Goal: Book appointment/travel/reservation

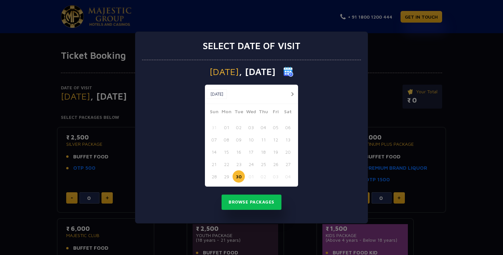
click at [289, 93] on button "button" at bounding box center [292, 94] width 8 height 8
click at [265, 129] on button "02" at bounding box center [263, 127] width 12 height 12
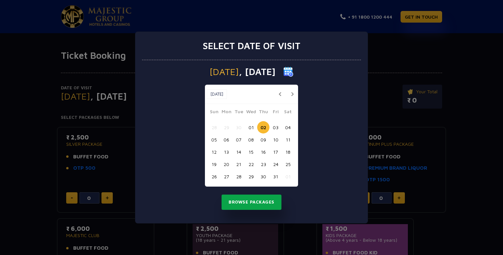
click at [258, 197] on button "Browse Packages" at bounding box center [251, 202] width 60 height 15
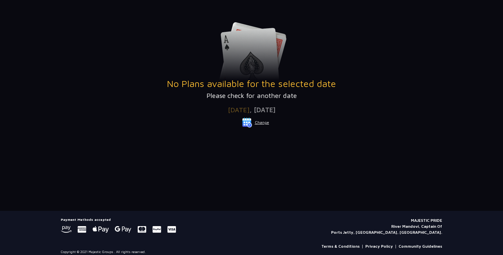
scroll to position [108, 0]
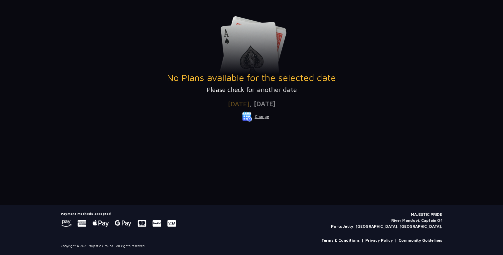
click at [260, 119] on button "Change" at bounding box center [256, 116] width 28 height 11
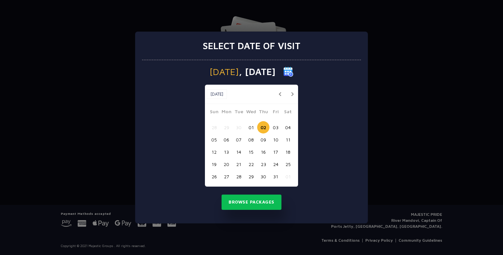
click at [250, 126] on button "01" at bounding box center [251, 127] width 12 height 12
click at [273, 126] on button "03" at bounding box center [275, 127] width 12 height 12
click at [253, 198] on button "Browse Packages" at bounding box center [251, 202] width 60 height 15
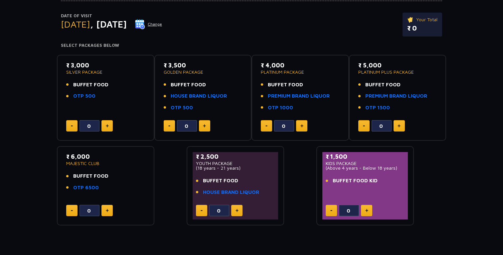
scroll to position [72, 0]
click at [192, 72] on p "GOLDEN PACKAGE" at bounding box center [203, 71] width 79 height 5
click at [378, 75] on div "₹ 5,000 PLATINUM PLUS PACKAGE BUFFET FOOD PREMIUM BRAND LIQUOR OTP 1500" at bounding box center [397, 88] width 79 height 55
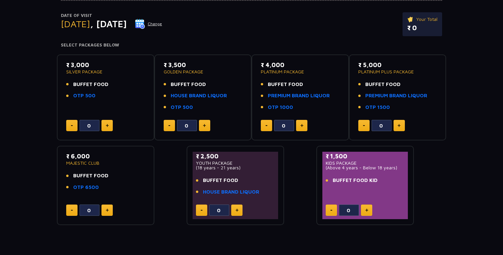
click at [378, 75] on div "₹ 5,000 PLATINUM PLUS PACKAGE BUFFET FOOD PREMIUM BRAND LIQUOR OTP 1500" at bounding box center [397, 88] width 79 height 55
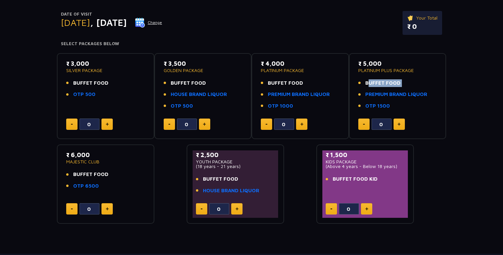
scroll to position [0, 0]
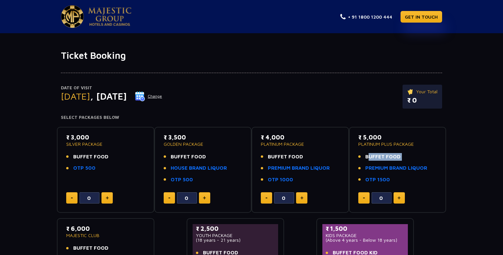
click at [89, 145] on p "SILVER PACKAGE" at bounding box center [105, 144] width 79 height 5
click at [104, 198] on button at bounding box center [106, 197] width 11 height 11
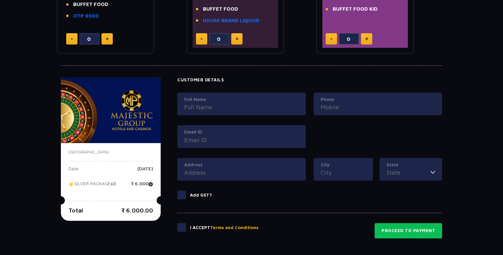
scroll to position [250, 0]
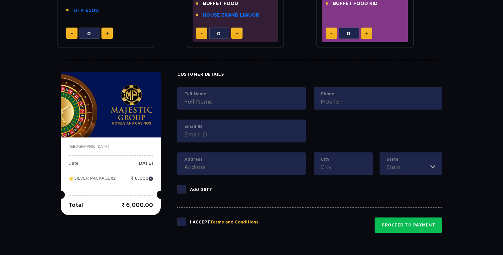
click at [153, 181] on img at bounding box center [150, 179] width 5 height 5
type input "0"
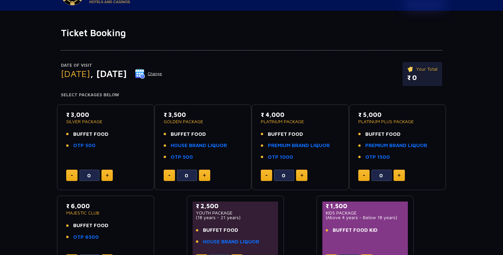
scroll to position [0, 0]
